Goal: Task Accomplishment & Management: Use online tool/utility

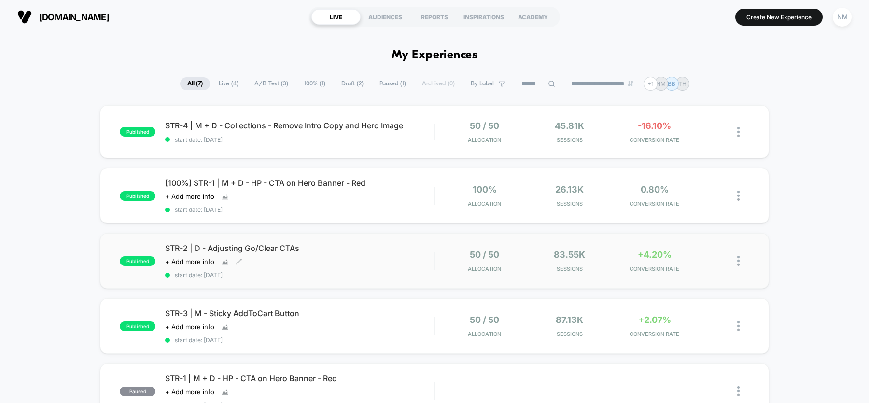
click at [290, 251] on span "STR-2 | D - Adjusting Go/Clear CTAs" at bounding box center [299, 248] width 269 height 10
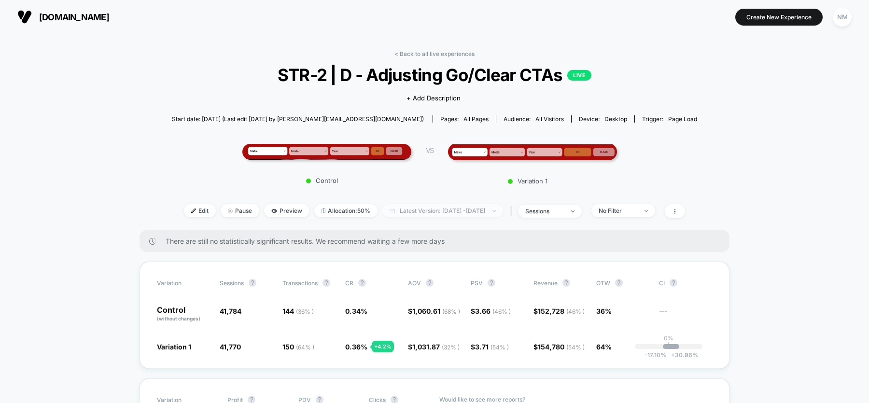
click at [417, 214] on span "Latest Version: [DATE] - [DATE]" at bounding box center [442, 210] width 121 height 13
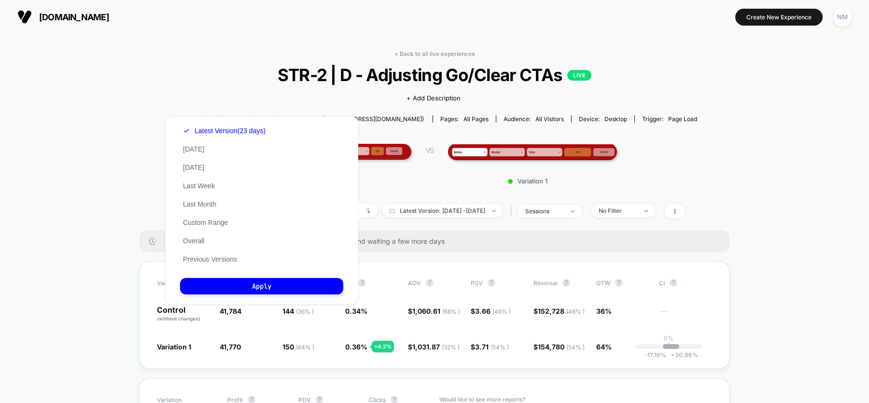
click at [179, 53] on div "< Back to all live experiences STR-2 | D - Adjusting Go/Clear CTAs LIVE Click t…" at bounding box center [434, 140] width 525 height 180
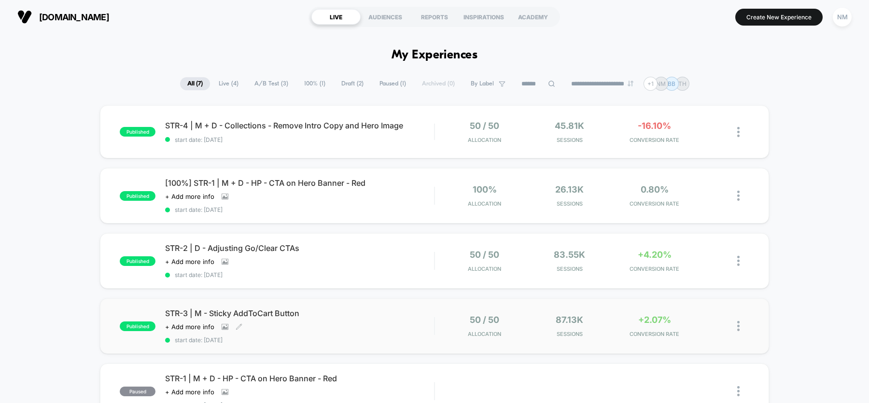
click at [328, 323] on div "Click to view images Click to edit experience details + Add more info" at bounding box center [259, 327] width 188 height 8
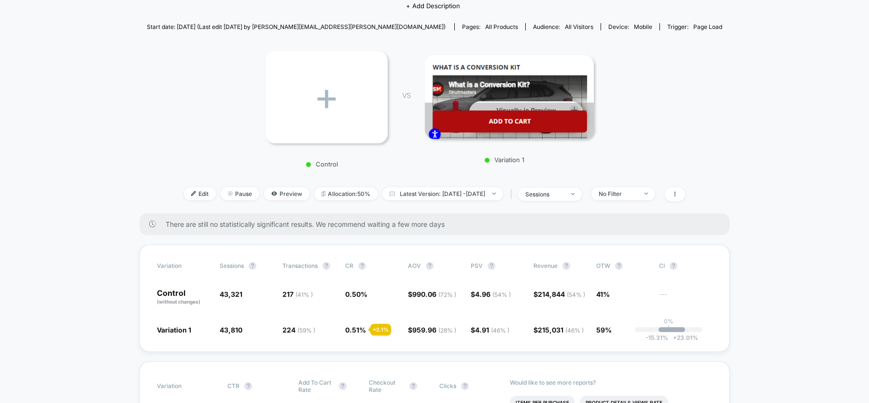
scroll to position [100, 0]
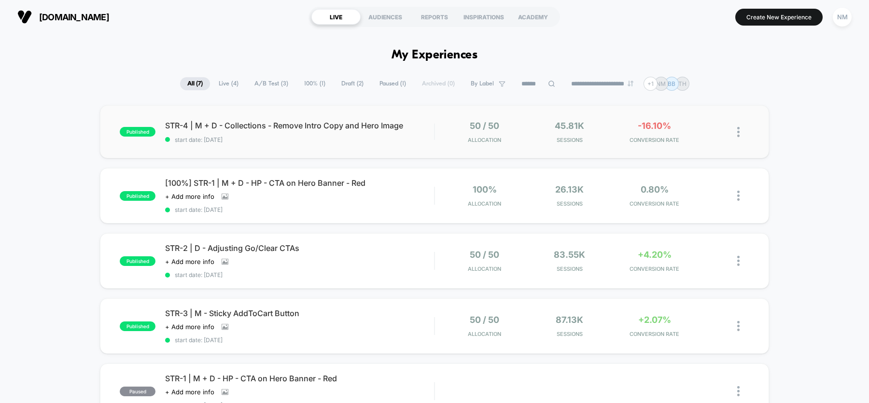
click at [337, 143] on div "published STR-4 | M + D - Collections - Remove Intro Copy and Hero Image start …" at bounding box center [434, 131] width 669 height 53
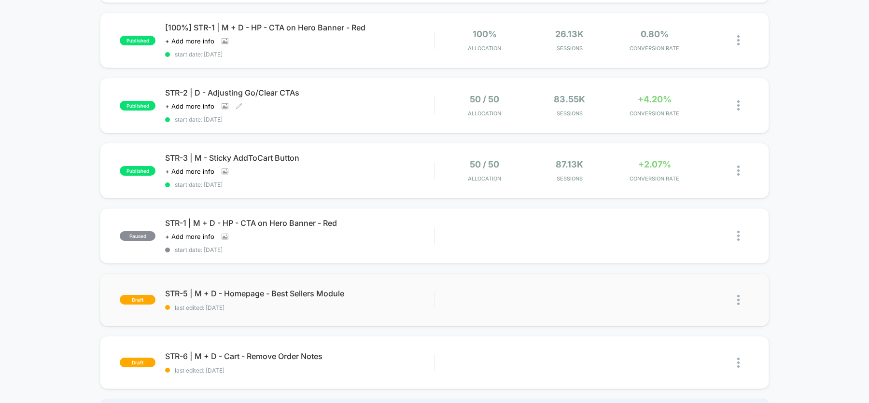
scroll to position [156, 0]
click at [262, 291] on span "STR-5 | M + D - Homepage - Best Sellers Module Click to edit experience details" at bounding box center [299, 293] width 269 height 10
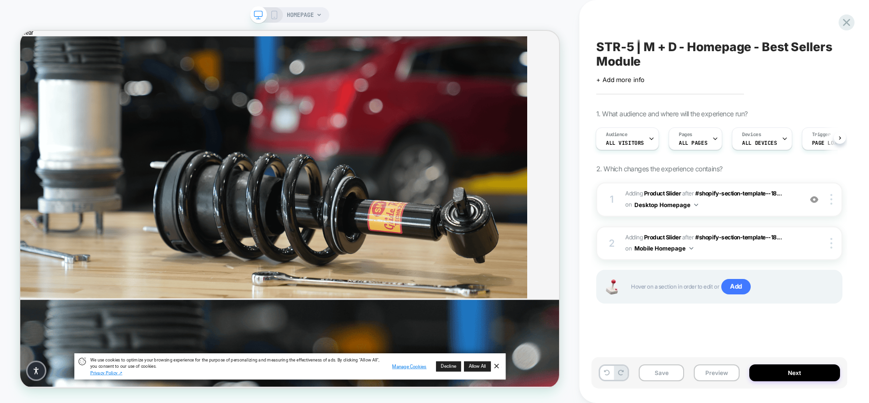
scroll to position [190, 0]
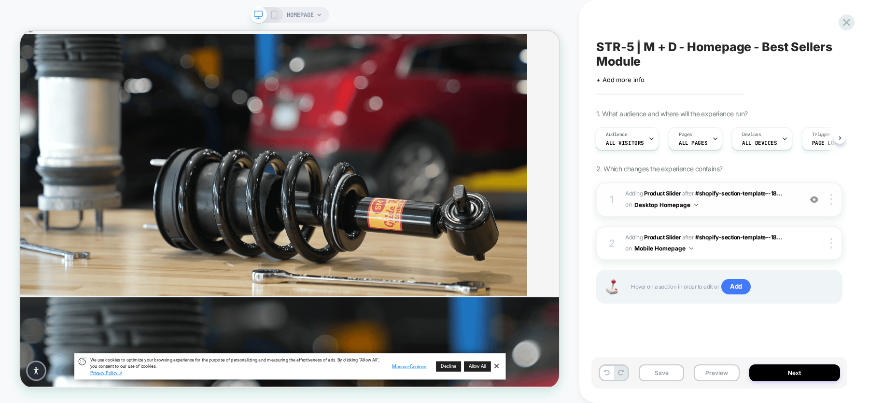
click at [789, 202] on span "#_loomi_addon_1759852400848 Adding Product Slider AFTER #shopify-section-templa…" at bounding box center [710, 199] width 171 height 23
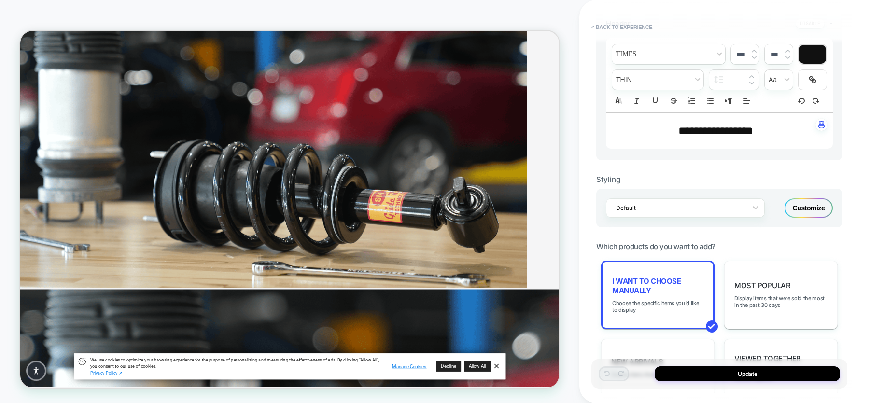
scroll to position [288, 0]
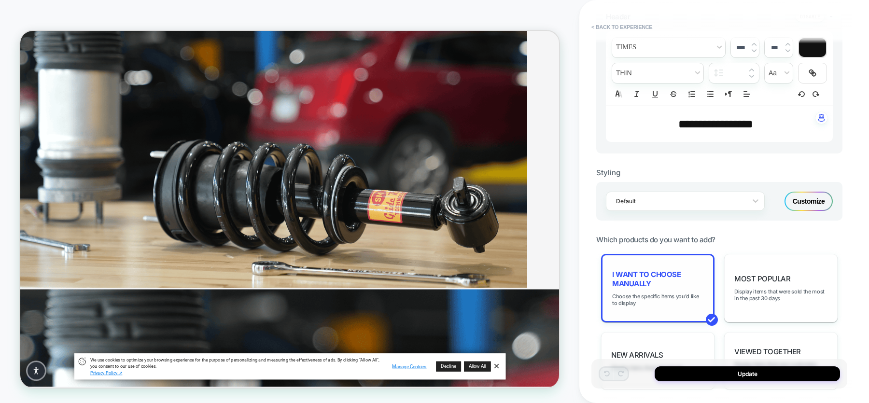
click at [674, 273] on span "I want to choose manually" at bounding box center [657, 279] width 91 height 18
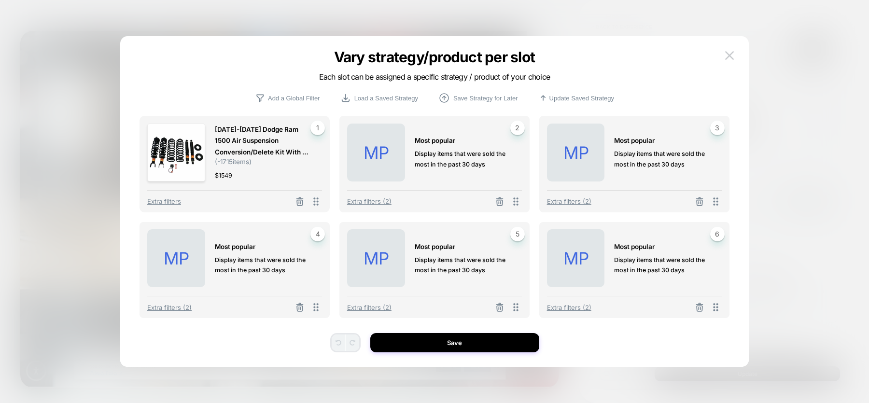
click at [779, 51] on div at bounding box center [434, 201] width 869 height 403
